Goal: Task Accomplishment & Management: Manage account settings

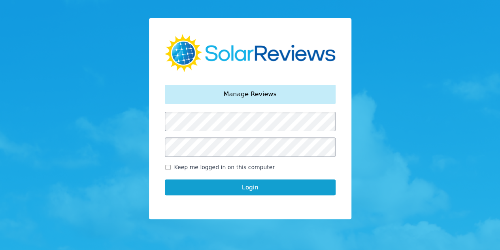
click at [168, 165] on input "Keep me logged in on this computer" at bounding box center [168, 167] width 6 height 5
checkbox input "true"
click at [221, 188] on button "Login" at bounding box center [250, 187] width 171 height 16
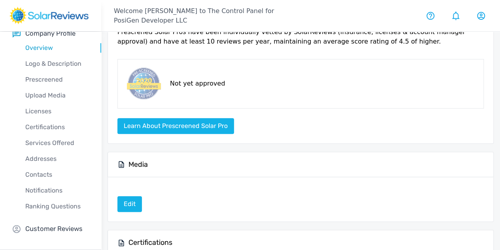
scroll to position [158, 0]
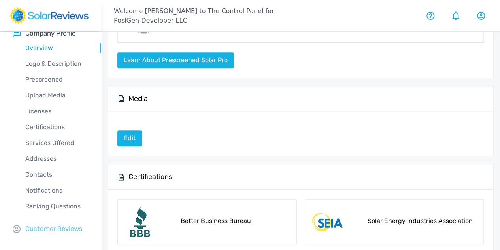
click at [51, 227] on p "Customer Reviews" at bounding box center [53, 228] width 57 height 10
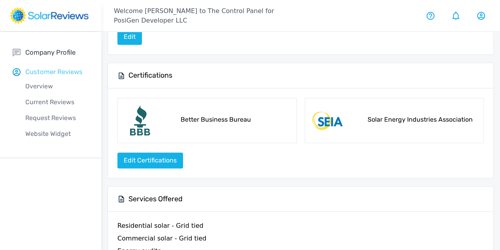
scroll to position [257, 0]
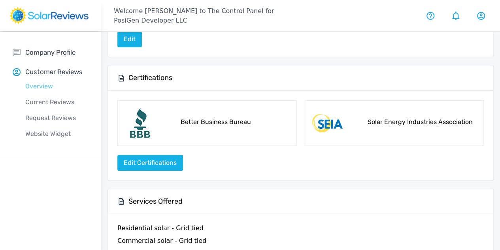
click at [47, 83] on p "Overview" at bounding box center [57, 85] width 89 height 9
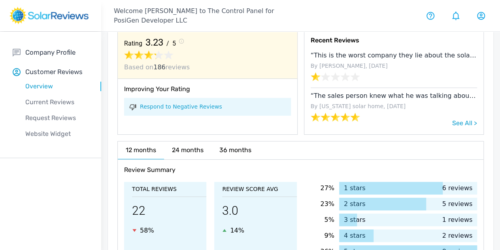
scroll to position [173, 0]
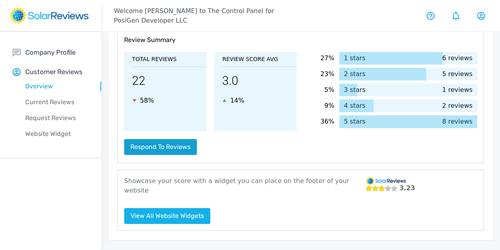
click at [154, 145] on button "Respond to reviews" at bounding box center [160, 147] width 73 height 16
